Goal: Browse casually

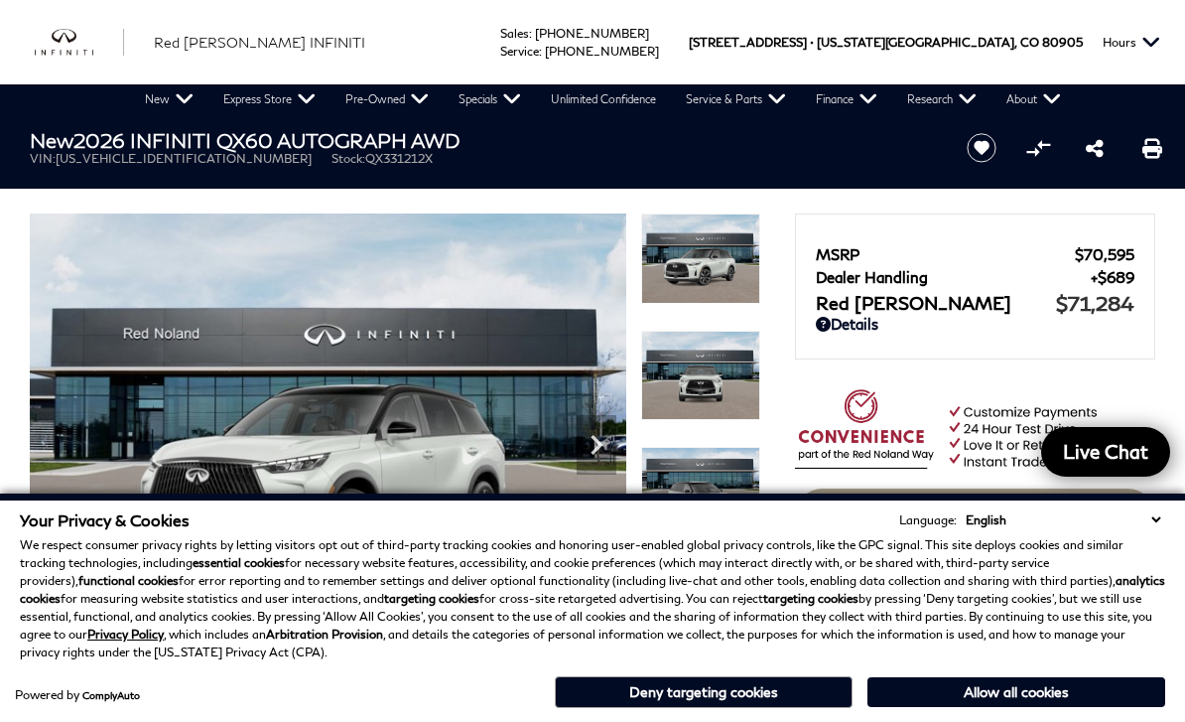
click at [1006, 687] on button "Allow all cookies" at bounding box center [1017, 692] width 298 height 30
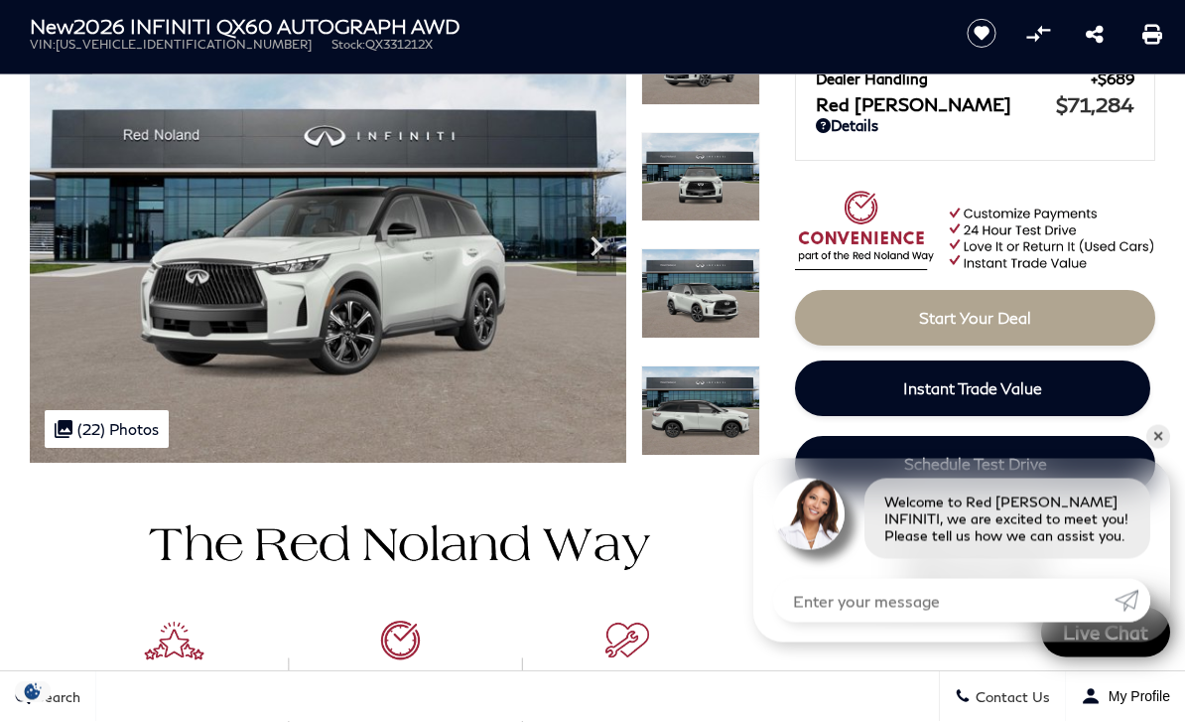
scroll to position [199, 0]
click at [1155, 449] on link "✕" at bounding box center [1159, 437] width 24 height 24
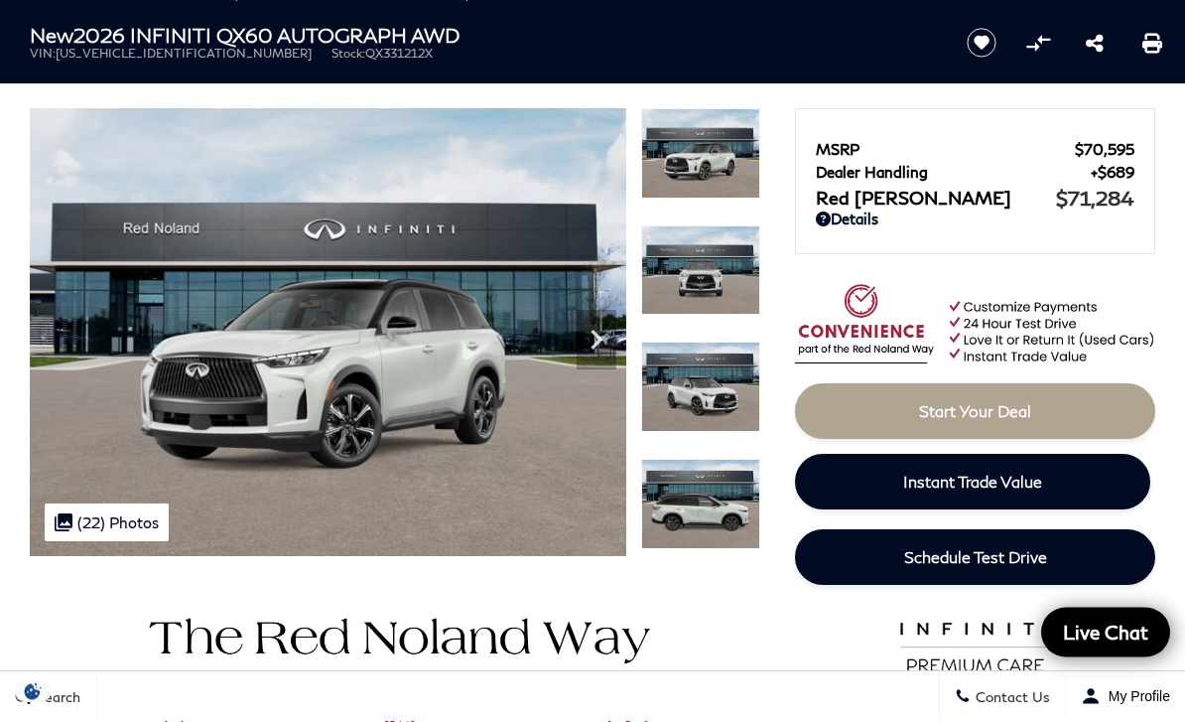
scroll to position [105, 0]
click at [515, 217] on img at bounding box center [328, 332] width 597 height 448
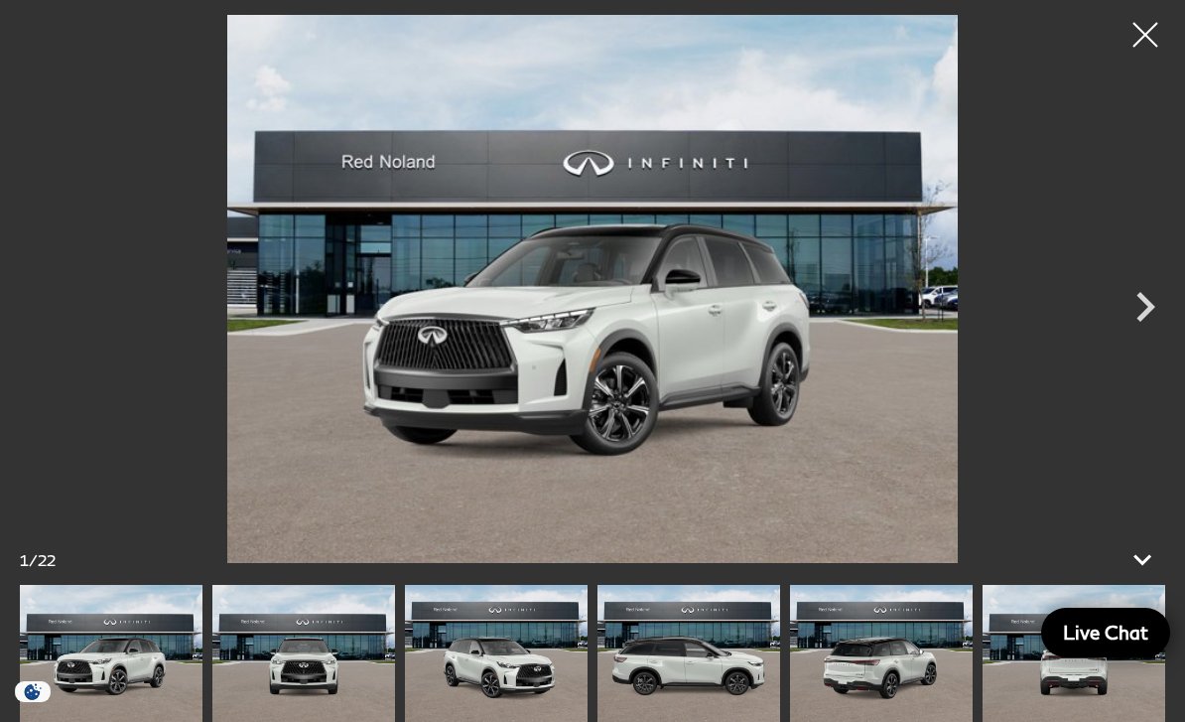
click at [1136, 305] on icon "Next" at bounding box center [1146, 307] width 60 height 60
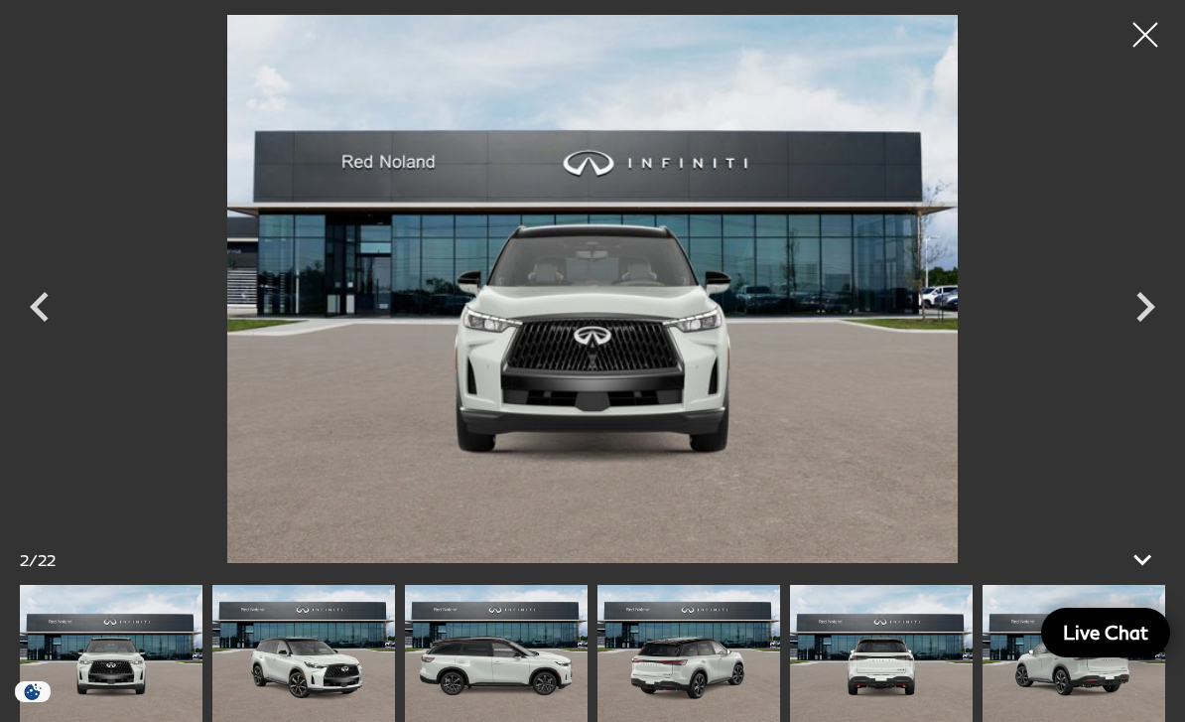
click at [1149, 312] on icon "Next" at bounding box center [1146, 307] width 19 height 30
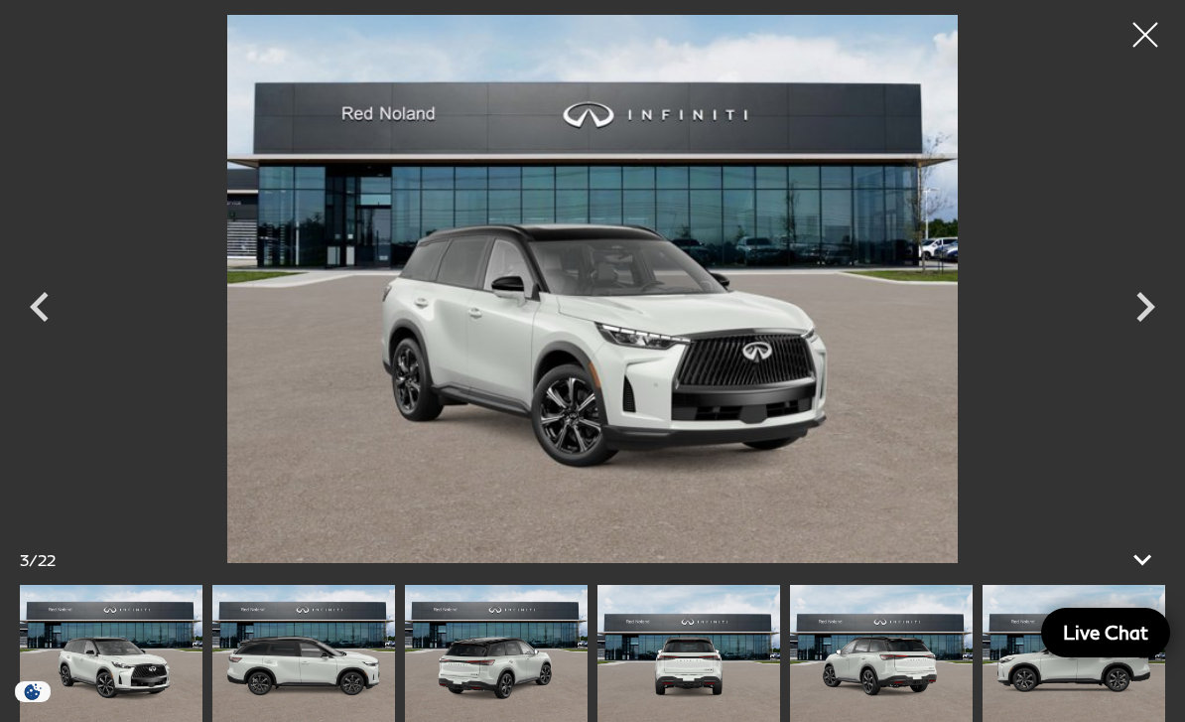
click at [1135, 320] on icon "Next" at bounding box center [1146, 307] width 60 height 60
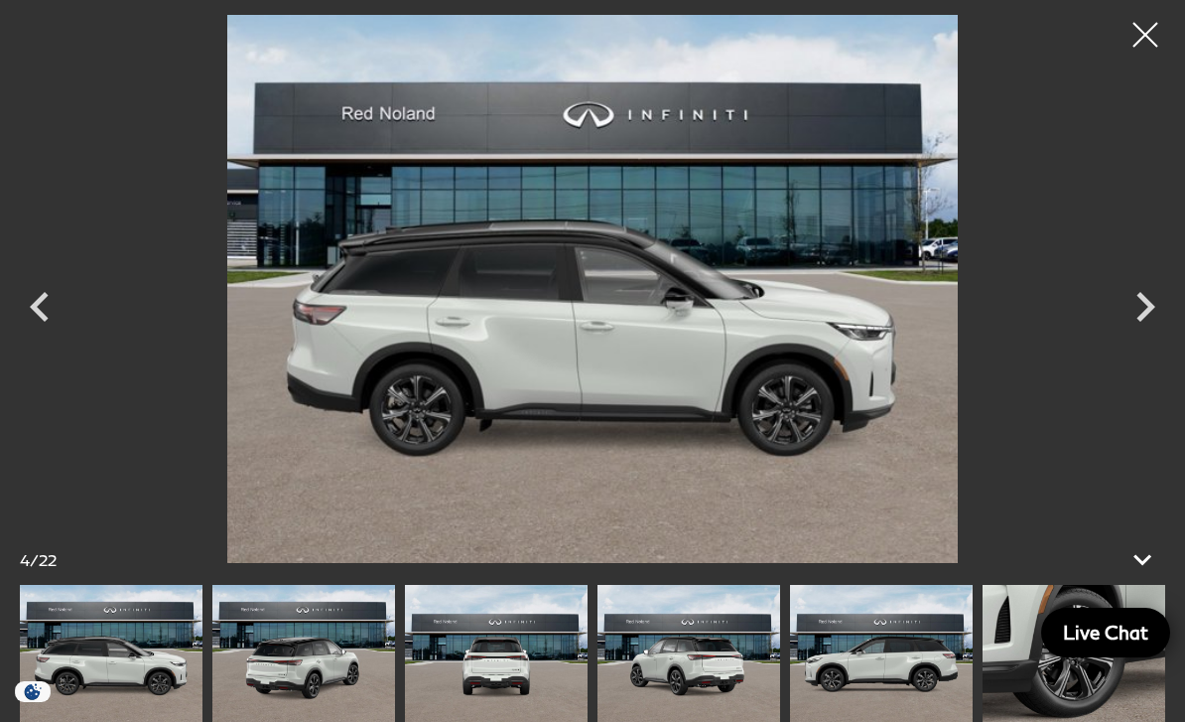
click at [1148, 306] on icon "Next" at bounding box center [1146, 307] width 19 height 30
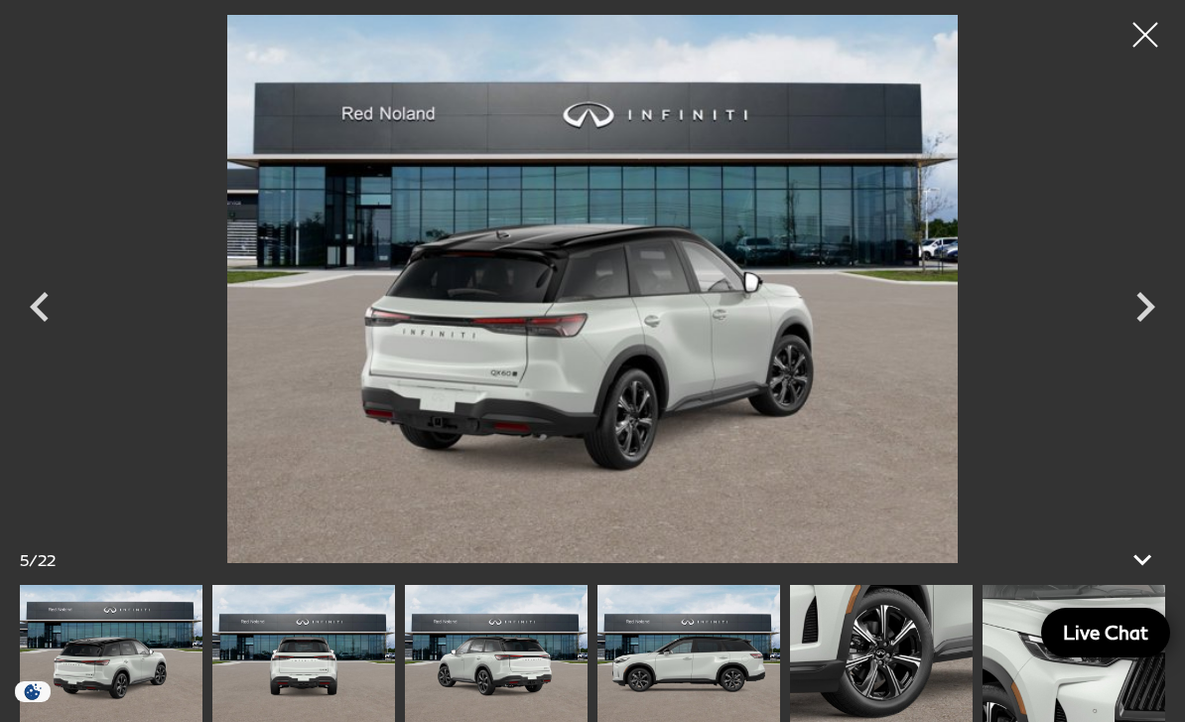
click at [1141, 308] on icon "Next" at bounding box center [1146, 307] width 60 height 60
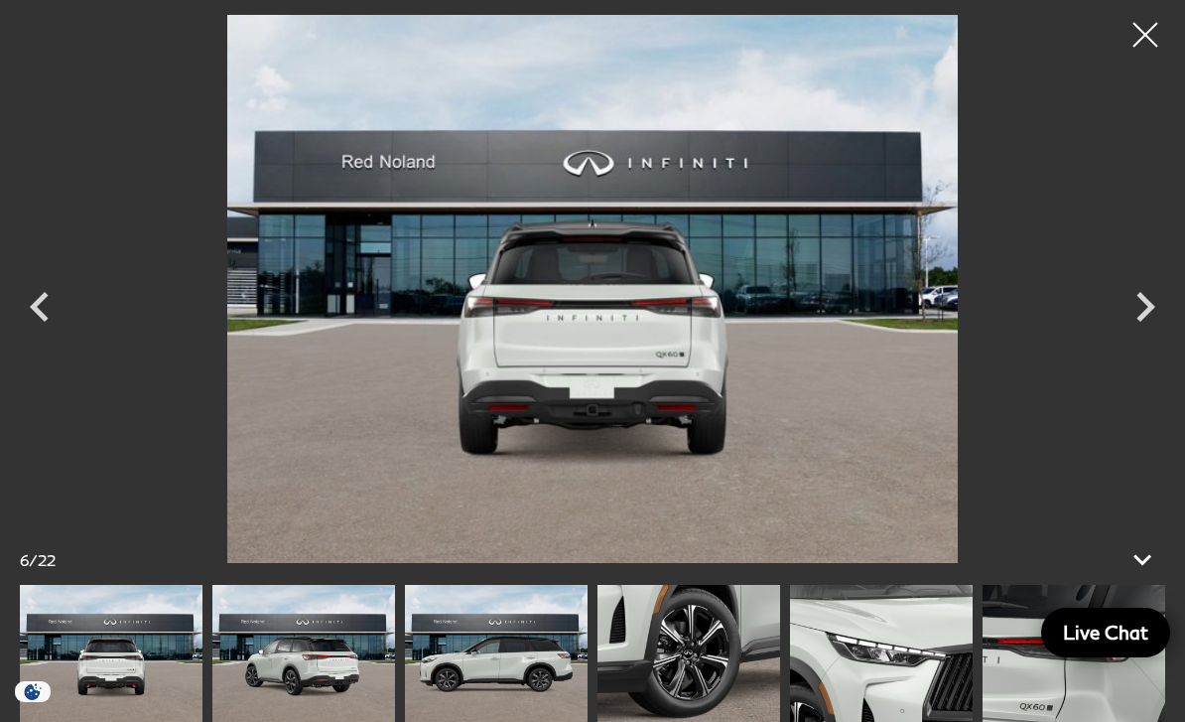
click at [1145, 306] on icon "Next" at bounding box center [1146, 307] width 60 height 60
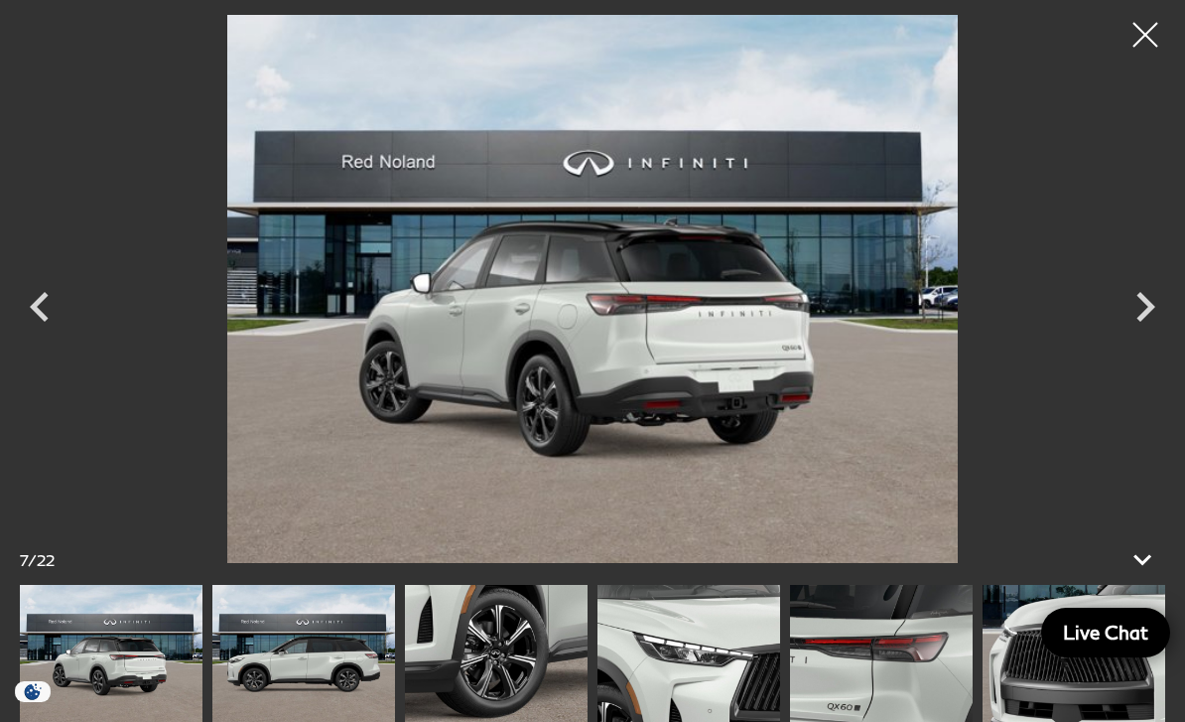
click at [1152, 303] on icon "Next" at bounding box center [1146, 307] width 19 height 30
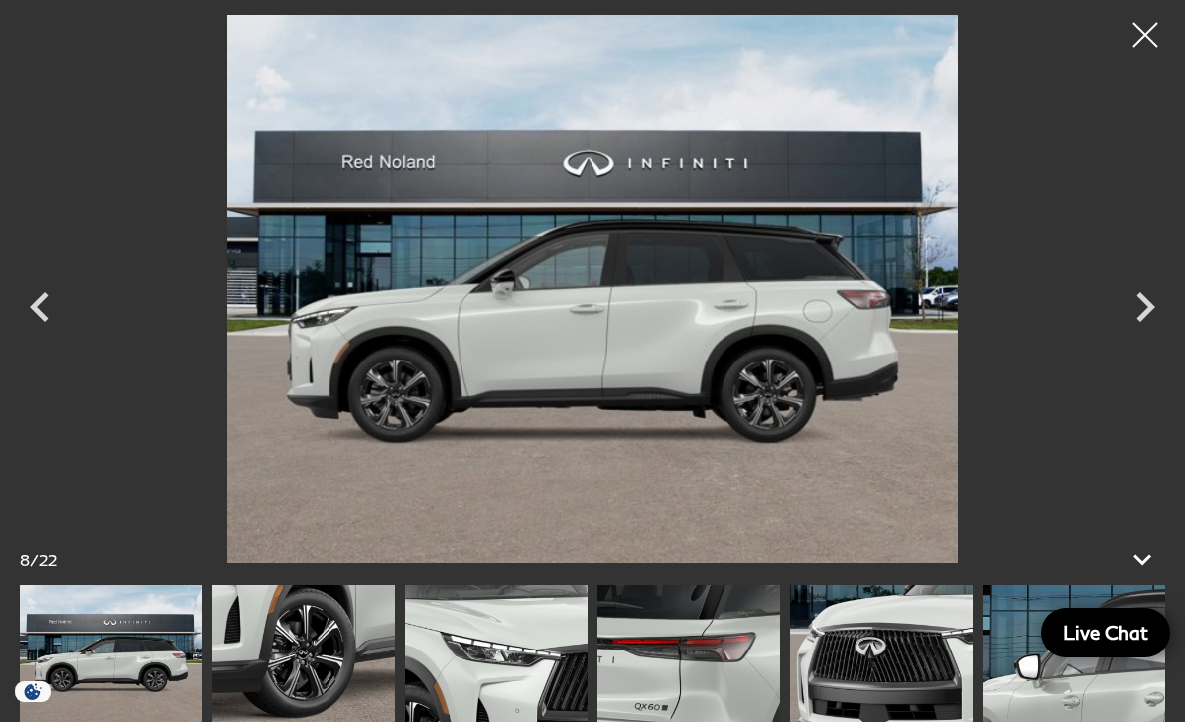
click at [1152, 301] on icon "Next" at bounding box center [1146, 307] width 60 height 60
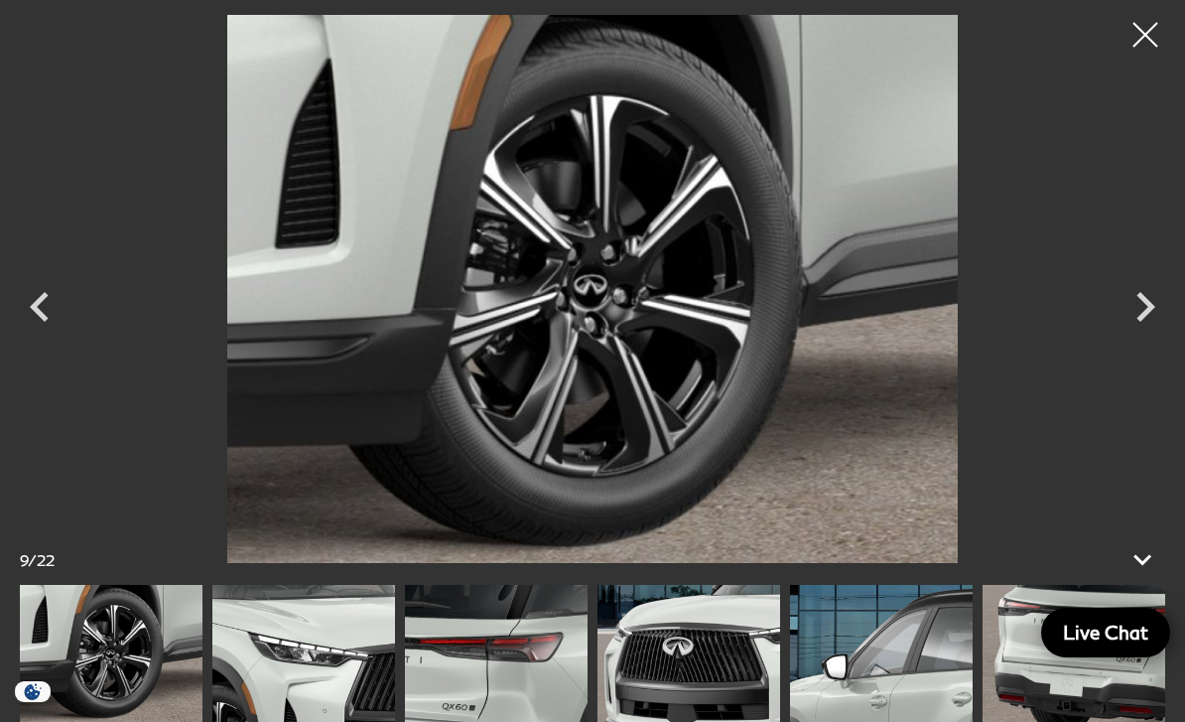
click at [1156, 303] on icon "Next" at bounding box center [1146, 307] width 60 height 60
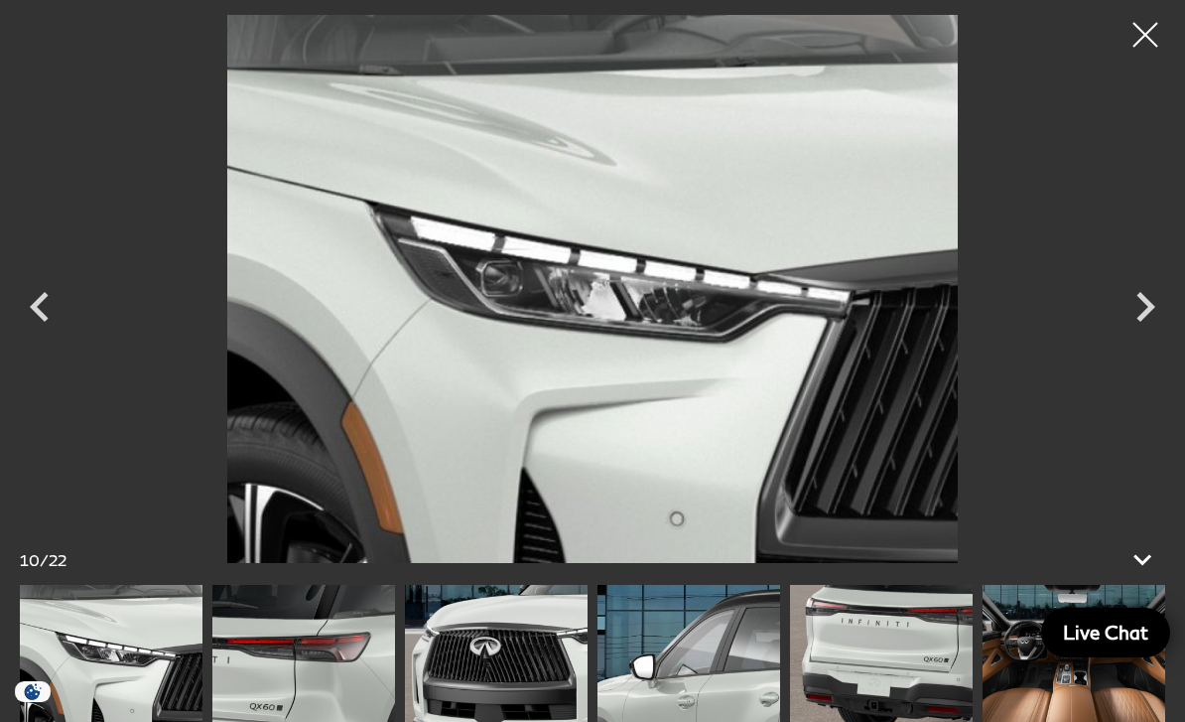
click at [1150, 334] on icon "Next" at bounding box center [1146, 307] width 60 height 60
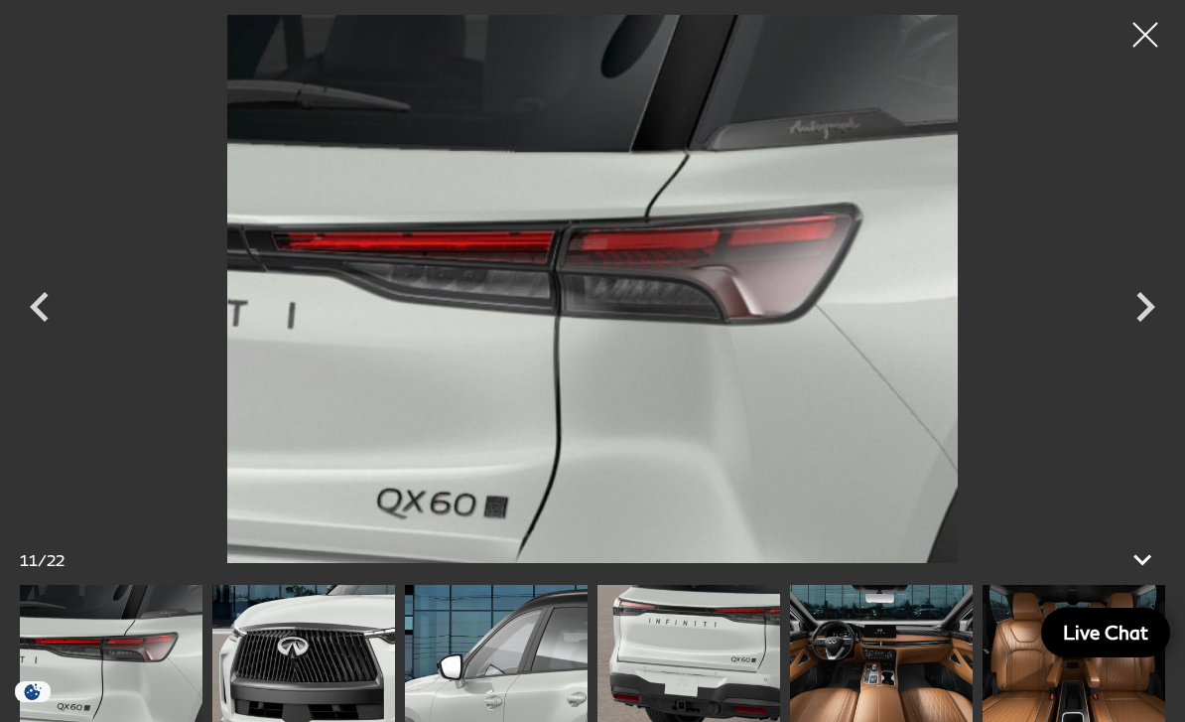
click at [1150, 33] on div at bounding box center [1146, 35] width 50 height 50
